Goal: Ask a question

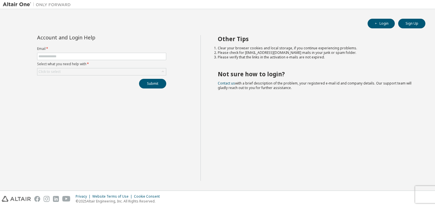
click at [92, 51] on label "Email *" at bounding box center [101, 48] width 129 height 5
click at [83, 58] on input "text" at bounding box center [101, 56] width 126 height 5
click at [44, 68] on div "Click to select" at bounding box center [50, 71] width 24 height 6
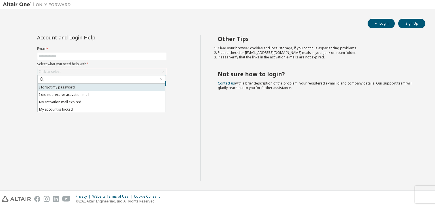
drag, startPoint x: 43, startPoint y: 82, endPoint x: 43, endPoint y: 85, distance: 2.8
click at [43, 84] on div "I forgot my password I did not receive activation mail My activation mail expir…" at bounding box center [101, 93] width 128 height 37
drag, startPoint x: 44, startPoint y: 87, endPoint x: 46, endPoint y: 75, distance: 11.7
click at [44, 87] on li "I forgot my password" at bounding box center [101, 86] width 127 height 7
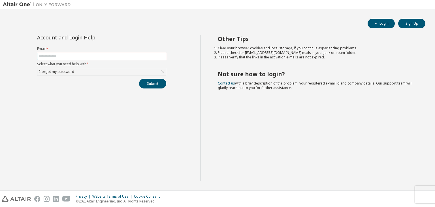
click at [50, 54] on input "text" at bounding box center [101, 56] width 126 height 5
type input "**********"
drag, startPoint x: 161, startPoint y: 85, endPoint x: 160, endPoint y: 79, distance: 5.8
click at [160, 85] on button "Submit" at bounding box center [152, 84] width 27 height 10
click at [423, 193] on icon "button" at bounding box center [422, 194] width 3 height 3
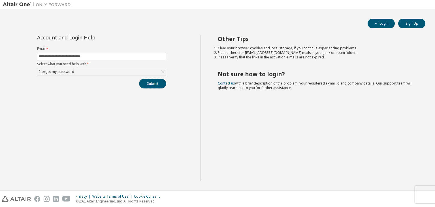
click at [154, 82] on button "Submit" at bounding box center [152, 84] width 27 height 10
click at [148, 81] on button "Submit" at bounding box center [152, 84] width 27 height 10
